Goal: Information Seeking & Learning: Learn about a topic

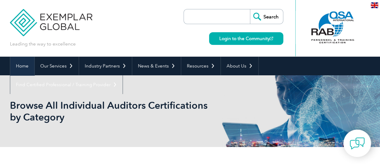
click at [19, 64] on link "Home" at bounding box center [22, 65] width 24 height 19
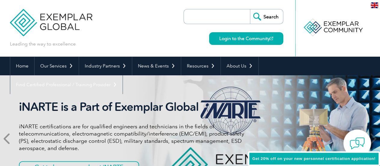
click at [9, 138] on icon at bounding box center [8, 138] width 8 height 0
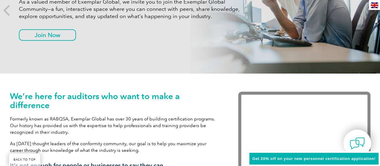
scroll to position [150, 0]
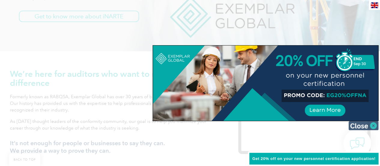
click at [374, 126] on img at bounding box center [364, 125] width 30 height 9
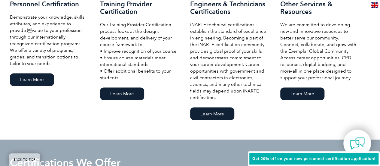
scroll to position [428, 0]
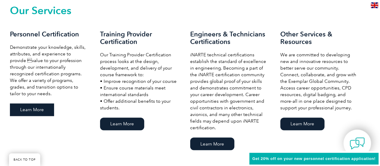
click at [33, 111] on link "Learn More" at bounding box center [32, 109] width 44 height 13
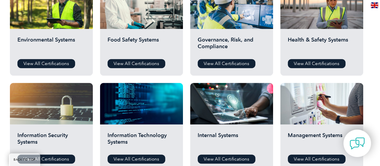
scroll to position [270, 0]
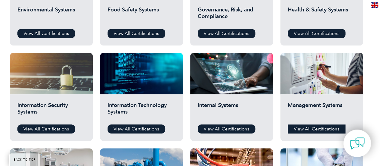
click at [301, 127] on link "View All Certifications" at bounding box center [317, 128] width 58 height 9
click at [210, 129] on link "View All Certifications" at bounding box center [227, 128] width 58 height 9
click at [57, 129] on link "View All Certifications" at bounding box center [46, 128] width 58 height 9
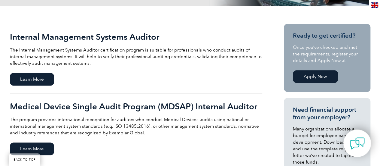
scroll to position [120, 0]
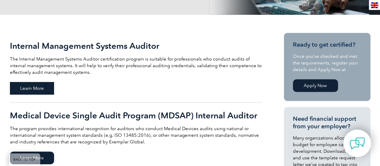
click at [39, 89] on span "Learn More" at bounding box center [32, 88] width 44 height 13
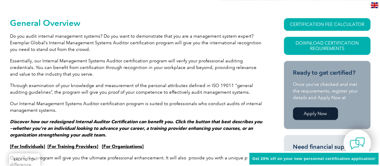
scroll to position [138, 0]
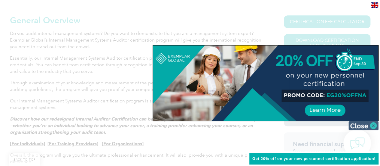
click at [374, 123] on img at bounding box center [364, 125] width 30 height 9
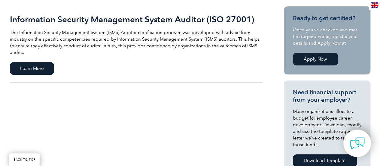
scroll to position [150, 0]
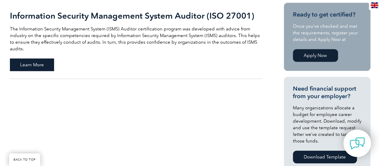
click at [38, 58] on span "Learn More" at bounding box center [32, 64] width 44 height 13
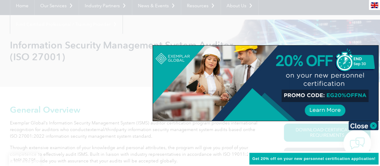
scroll to position [90, 0]
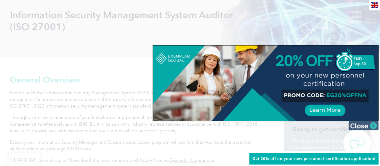
click at [372, 123] on img at bounding box center [364, 125] width 30 height 9
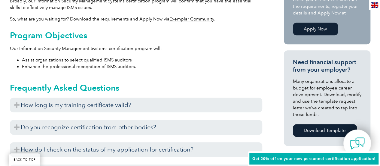
scroll to position [240, 0]
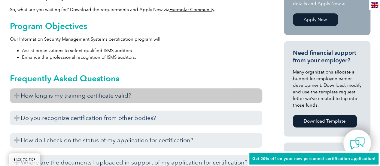
click at [19, 96] on h3 "How long is my training certificate valid?" at bounding box center [136, 95] width 252 height 15
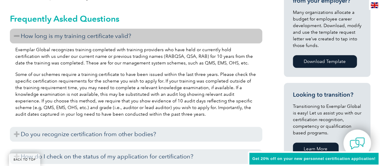
scroll to position [300, 0]
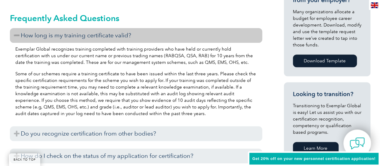
click at [17, 36] on h3 "How long is my training certificate valid?" at bounding box center [136, 35] width 252 height 15
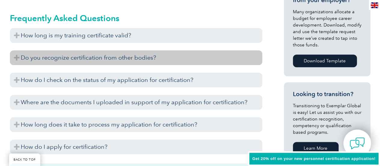
click at [15, 58] on h3 "Do you recognize certification from other bodies?" at bounding box center [136, 57] width 252 height 15
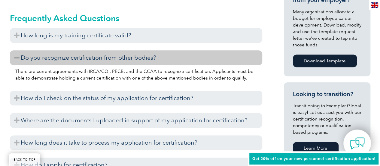
click at [15, 58] on h3 "Do you recognize certification from other bodies?" at bounding box center [136, 57] width 252 height 15
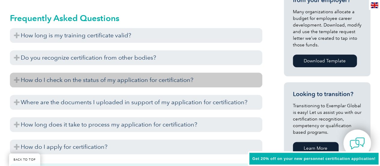
click at [13, 79] on h3 "How do I check on the status of my application for certification?" at bounding box center [136, 79] width 252 height 15
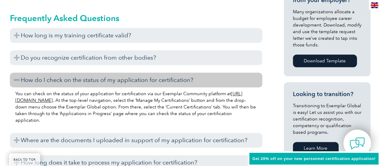
click at [13, 79] on h3 "How do I check on the status of my application for certification?" at bounding box center [136, 79] width 252 height 15
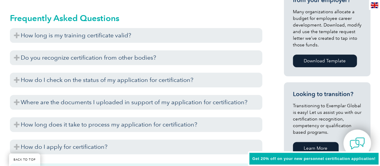
scroll to position [331, 0]
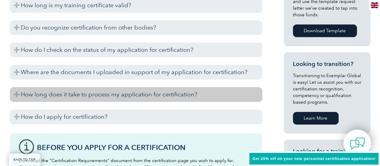
click at [18, 93] on h3 "How long does it take to process my application for certification?" at bounding box center [136, 94] width 252 height 15
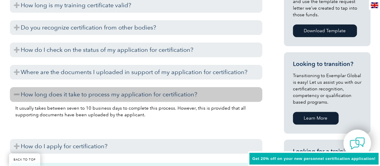
click at [18, 93] on h3 "How long does it take to process my application for certification?" at bounding box center [136, 94] width 252 height 15
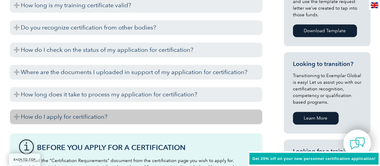
click at [18, 115] on h3 "How do I apply for certification?" at bounding box center [136, 116] width 252 height 15
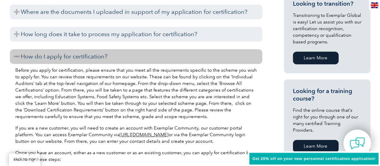
scroll to position [421, 0]
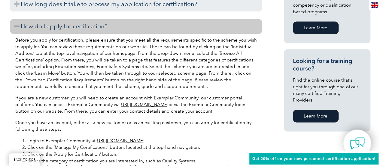
click at [13, 23] on h3 "How do I apply for certification?" at bounding box center [136, 26] width 252 height 15
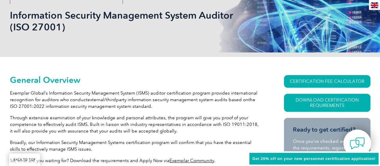
scroll to position [90, 0]
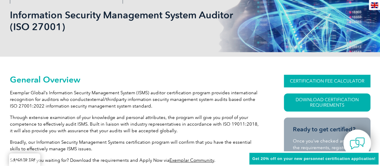
click at [342, 78] on link "CERTIFICATION FEE CALCULATOR" at bounding box center [327, 81] width 87 height 13
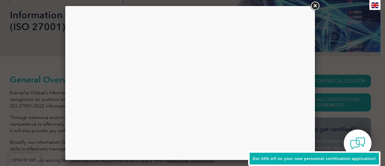
click at [316, 6] on link at bounding box center [314, 6] width 11 height 11
